Goal: Task Accomplishment & Management: Use online tool/utility

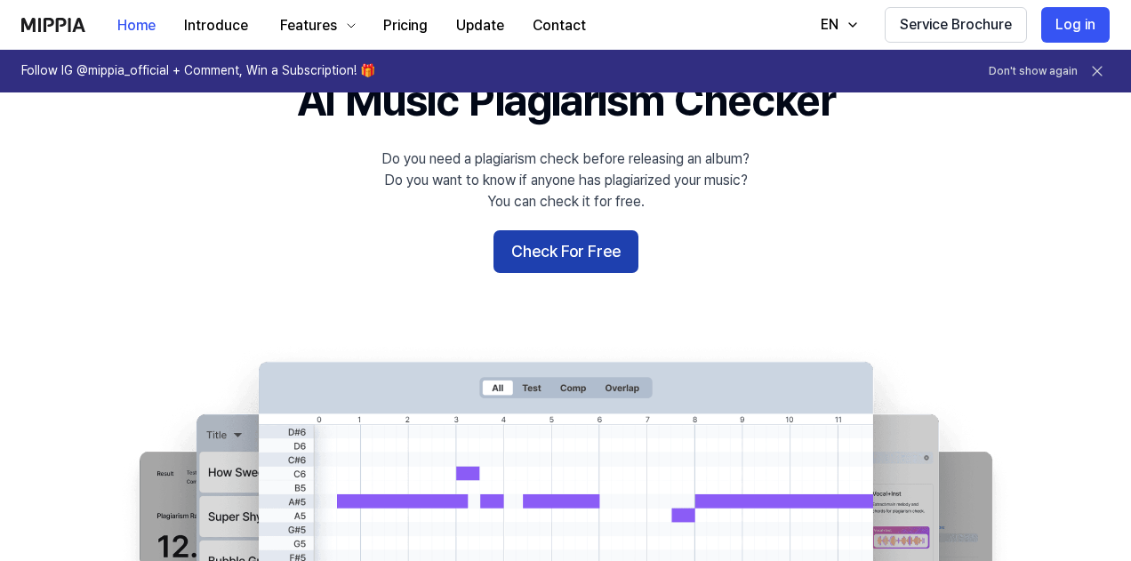
scroll to position [93, 0]
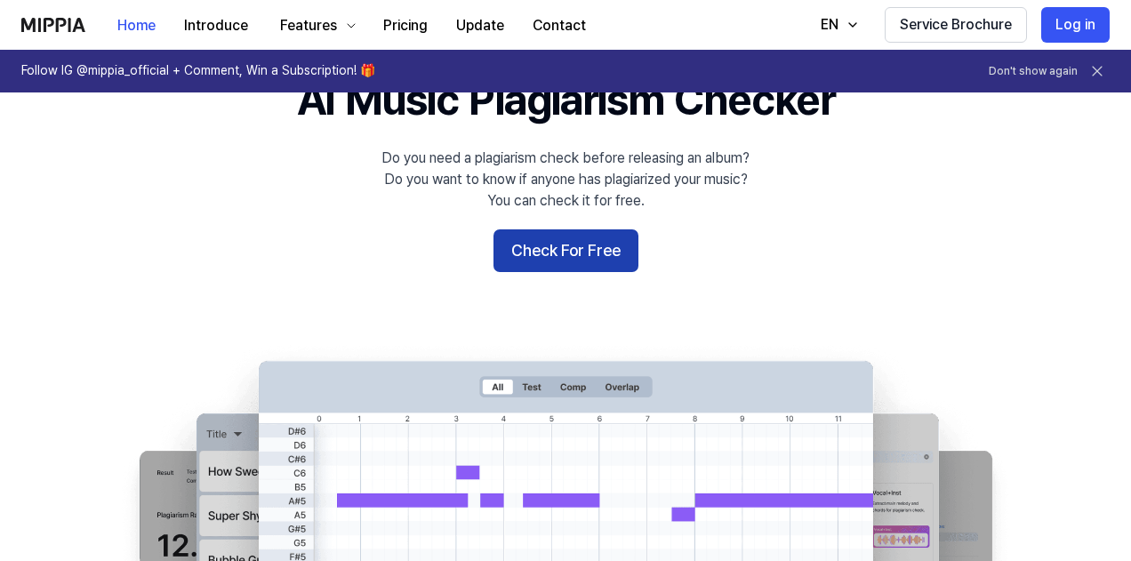
click at [549, 253] on button "Check For Free" at bounding box center [565, 250] width 145 height 43
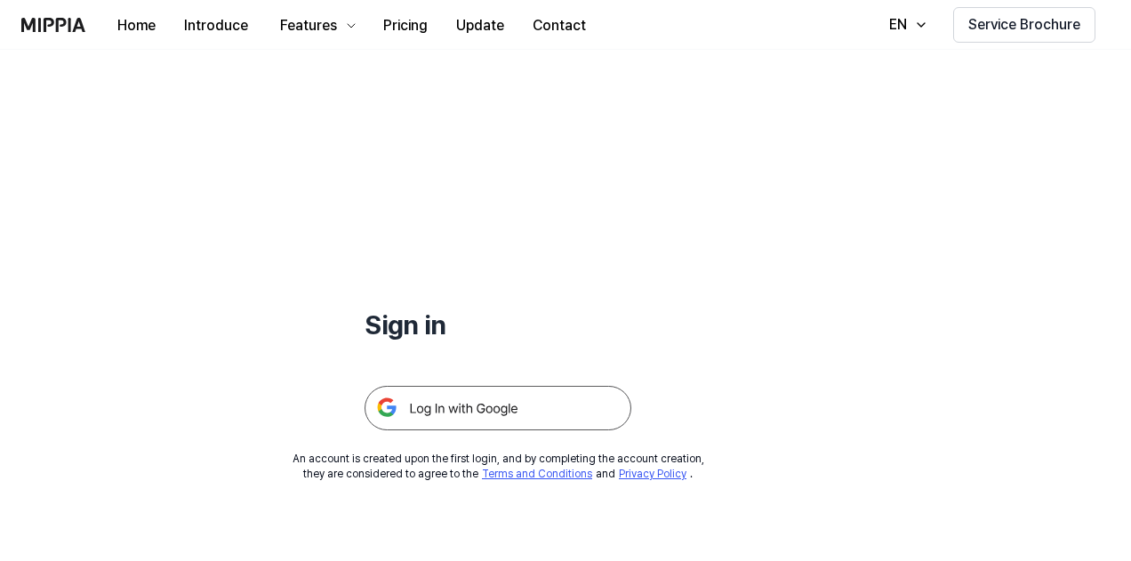
click at [544, 396] on img at bounding box center [498, 408] width 267 height 44
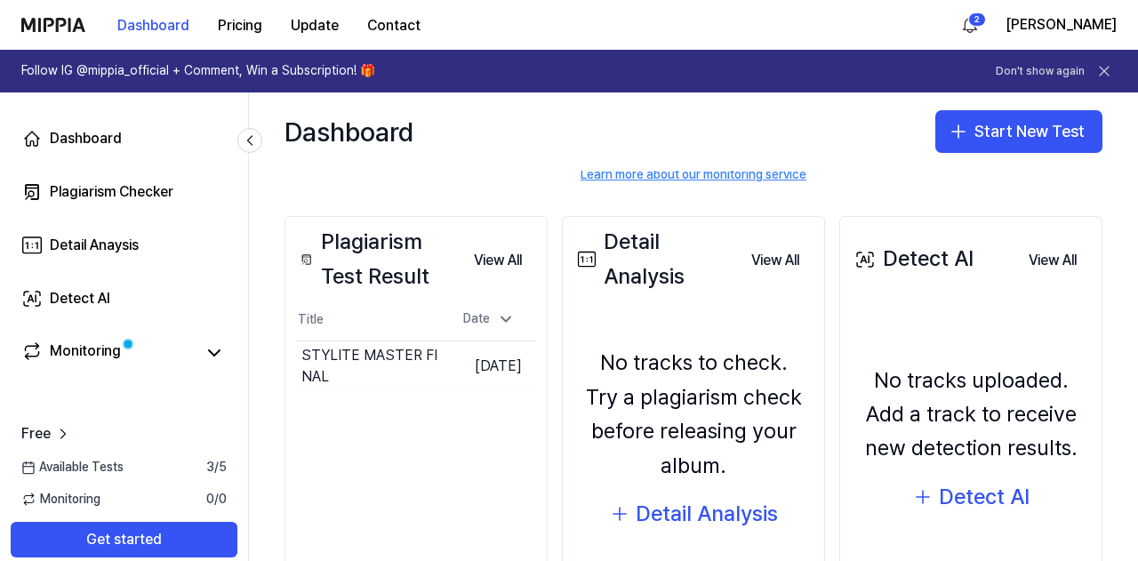
scroll to position [275, 0]
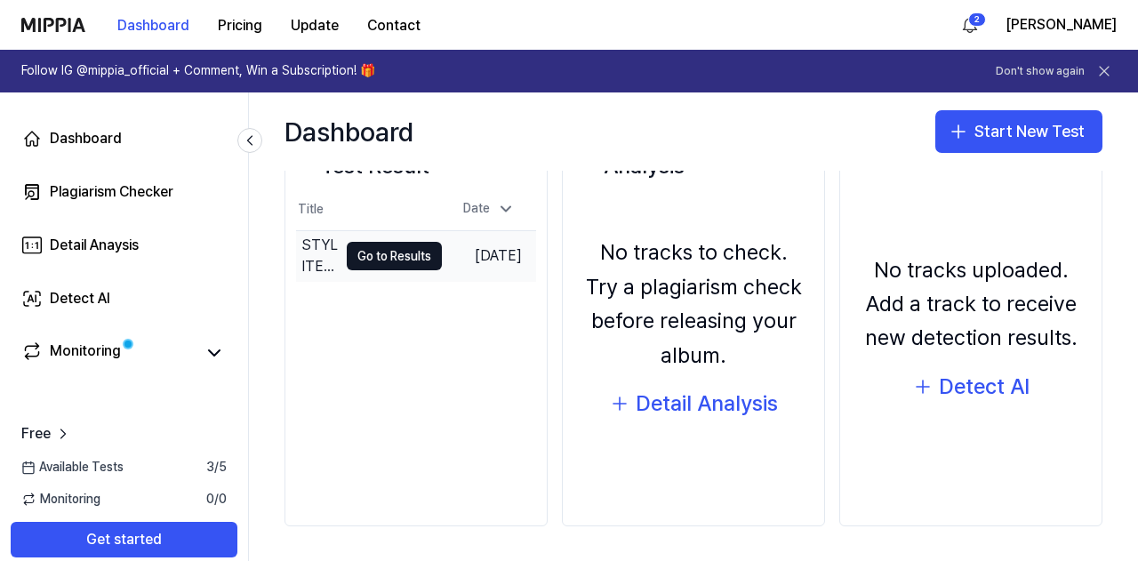
click at [462, 263] on td "Sep 8, 2025" at bounding box center [489, 256] width 94 height 51
click at [676, 390] on div "Detail Analysis" at bounding box center [707, 404] width 142 height 34
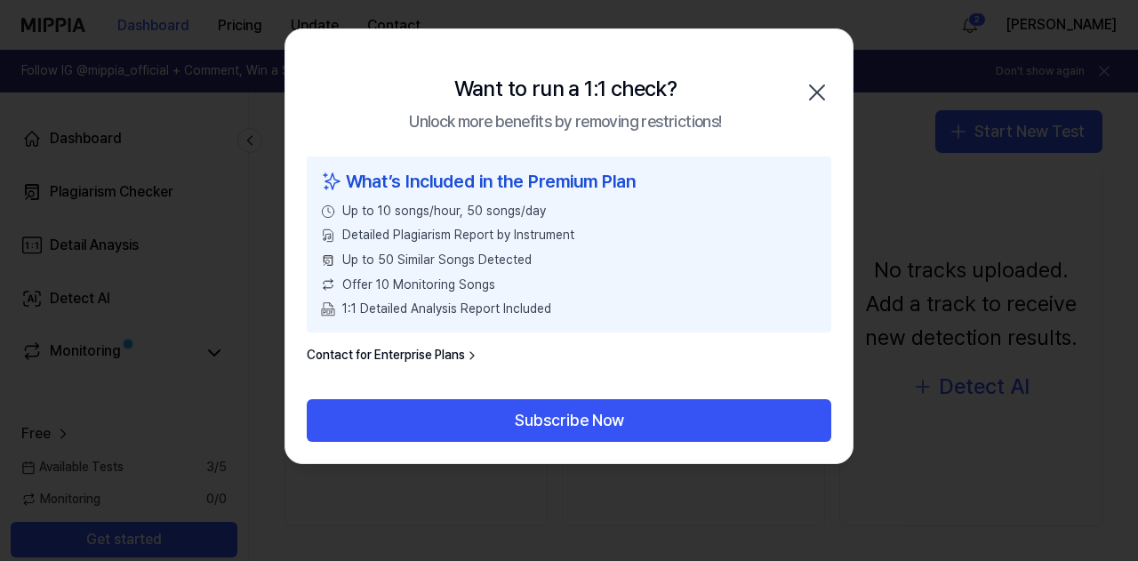
click at [813, 90] on icon "button" at bounding box center [817, 92] width 28 height 28
